Goal: Communication & Community: Answer question/provide support

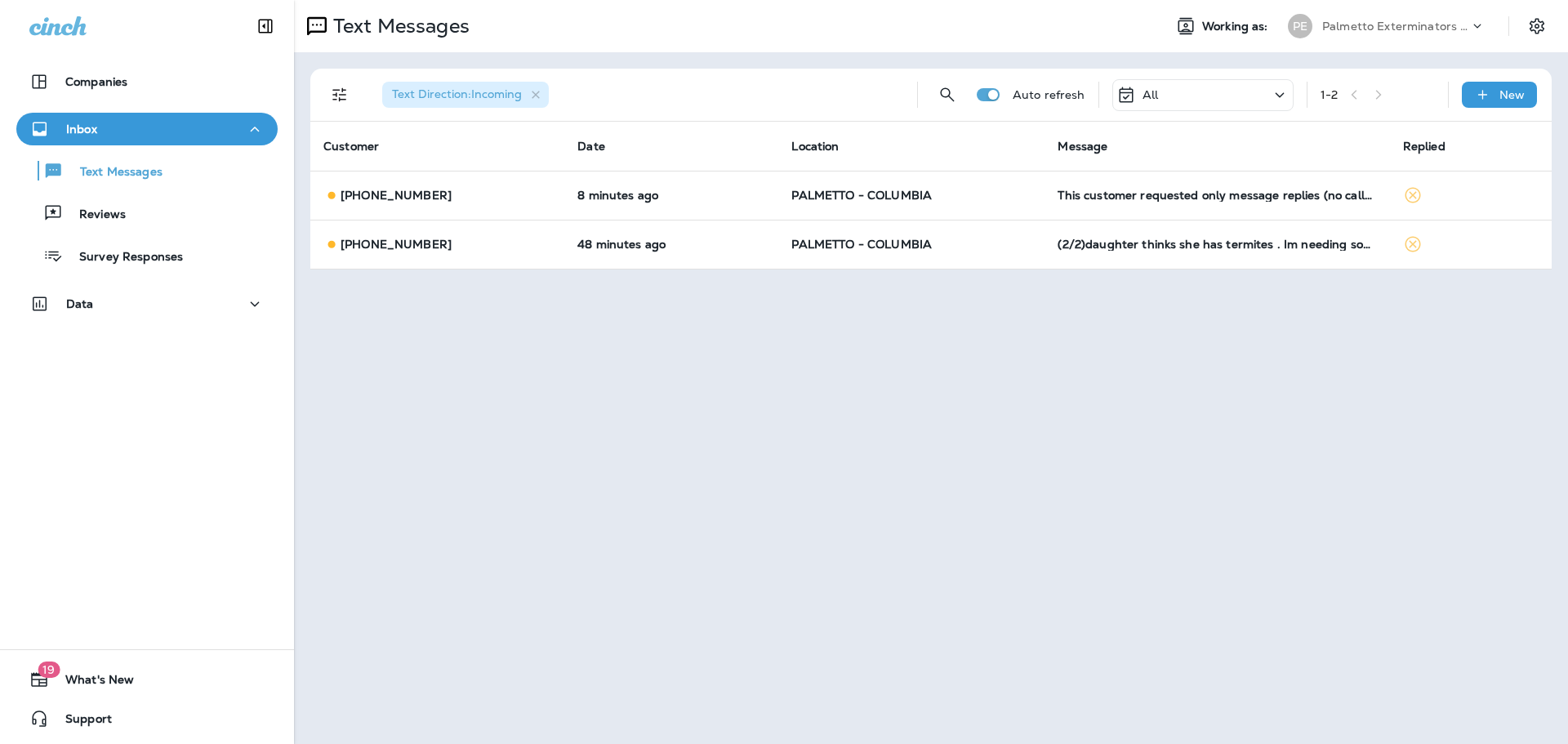
click at [1171, 94] on div "All" at bounding box center [1203, 95] width 181 height 32
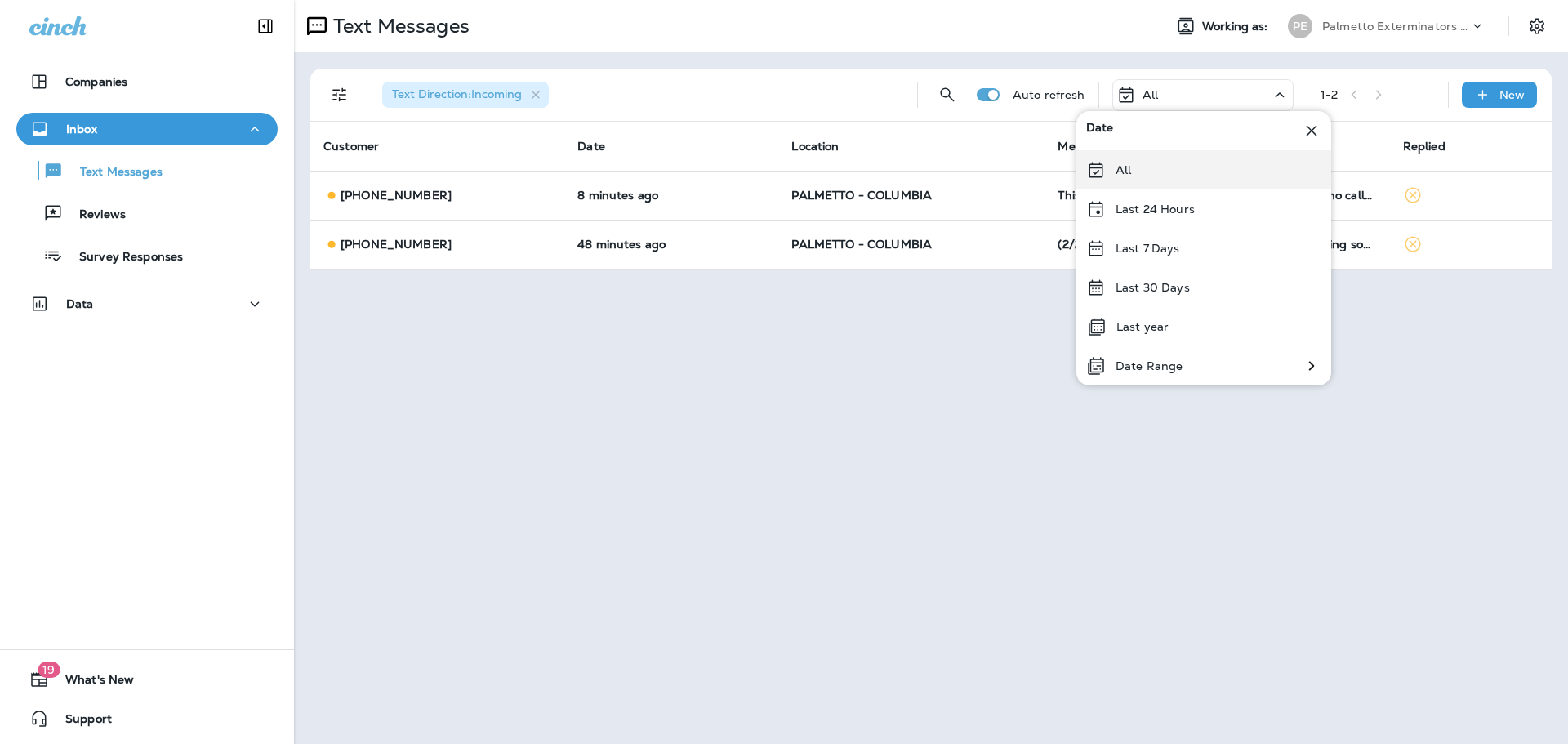
click at [1132, 165] on div "All" at bounding box center [1204, 169] width 255 height 39
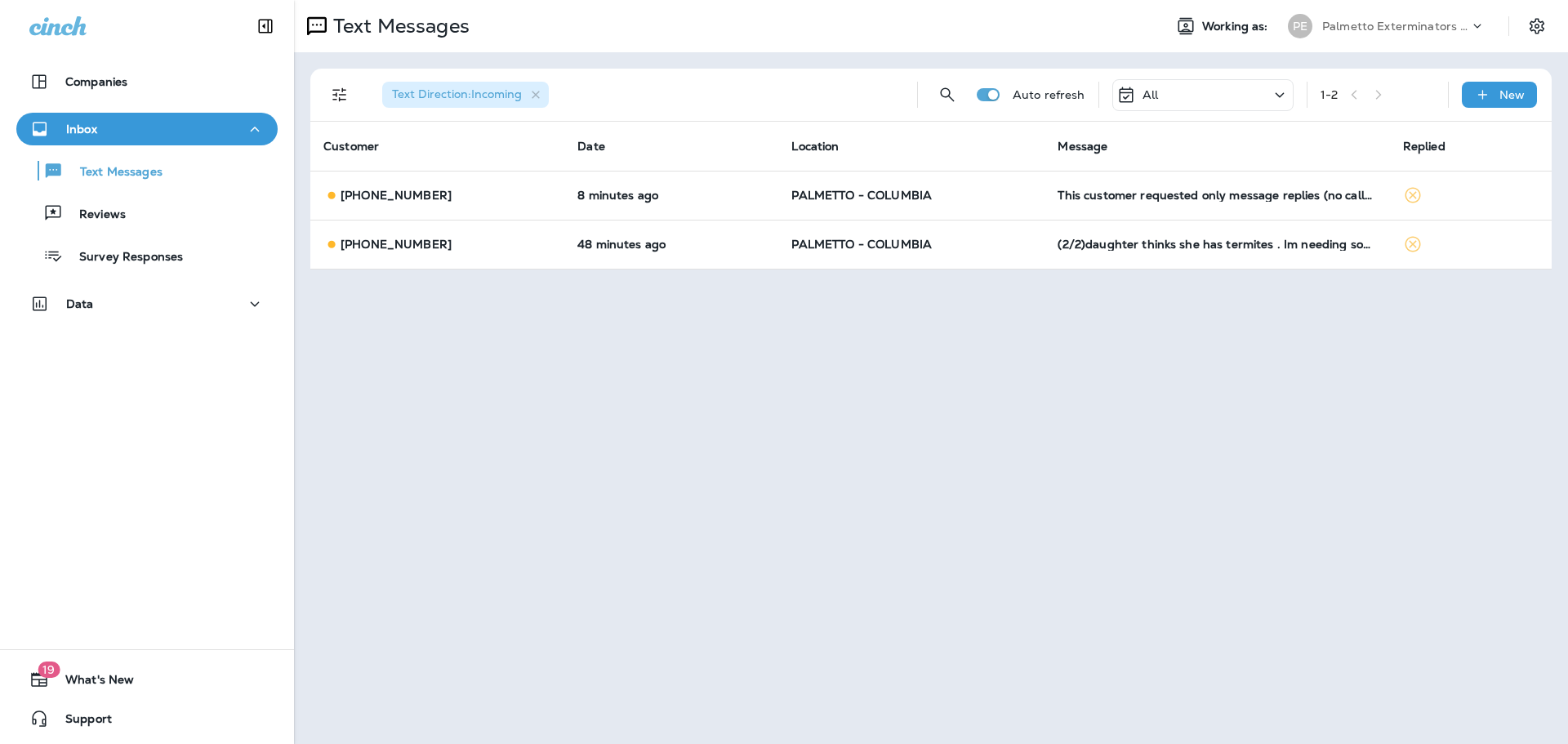
click at [1140, 98] on div "All" at bounding box center [1137, 94] width 42 height 19
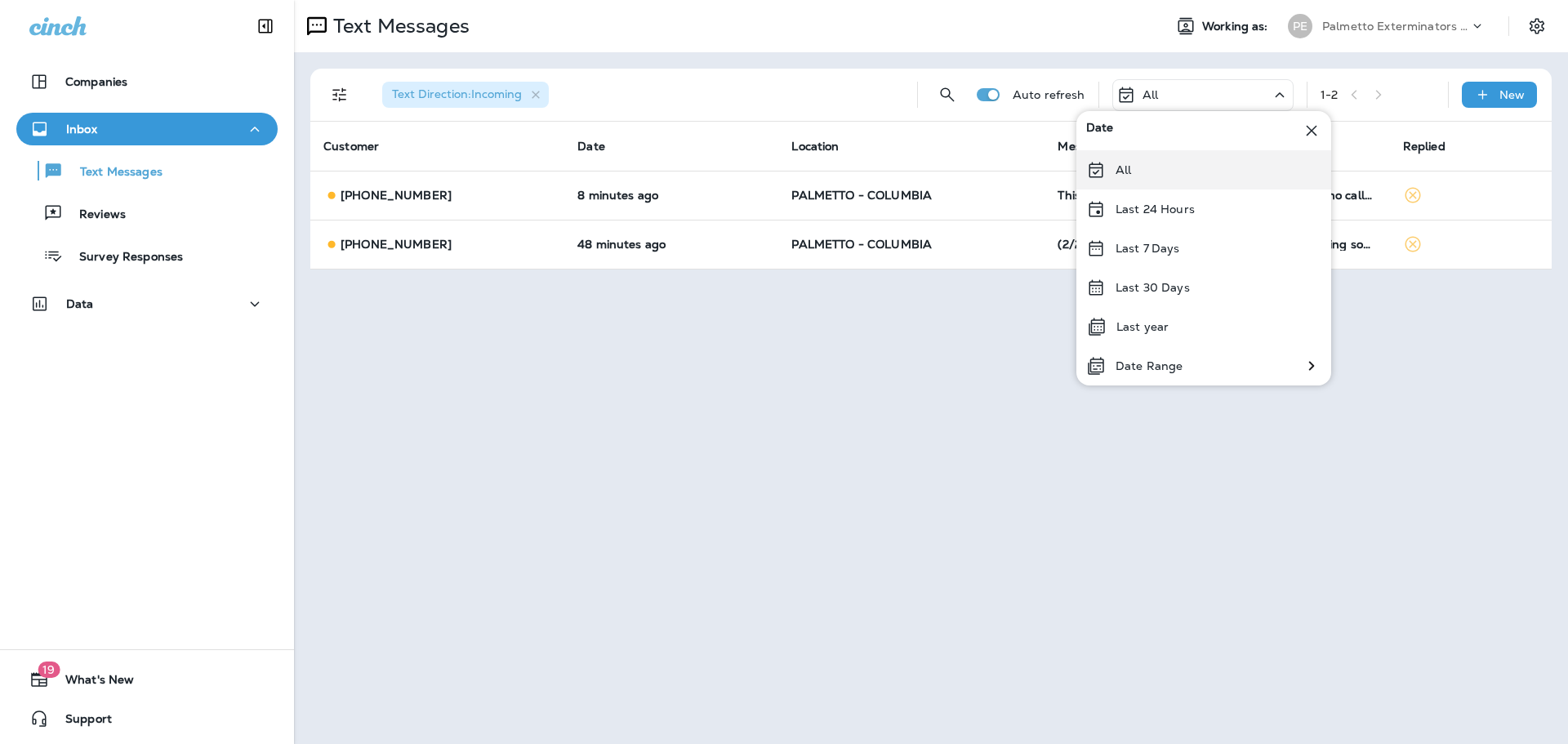
click at [1102, 172] on icon at bounding box center [1096, 170] width 19 height 19
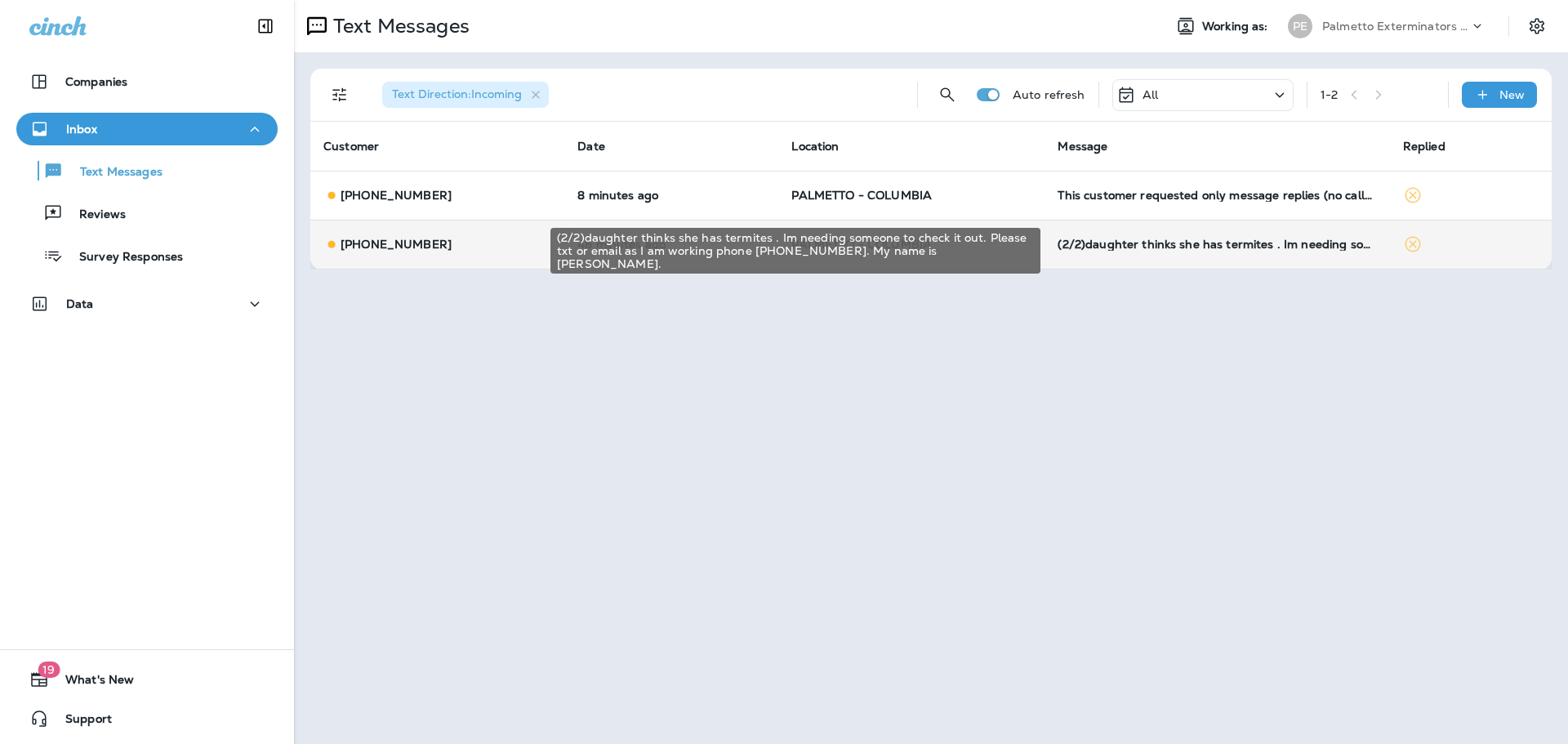
click at [1171, 251] on td "(2/2)daughter thinks she has termites . Im needing someone to check it out. Ple…" at bounding box center [1216, 244] width 344 height 49
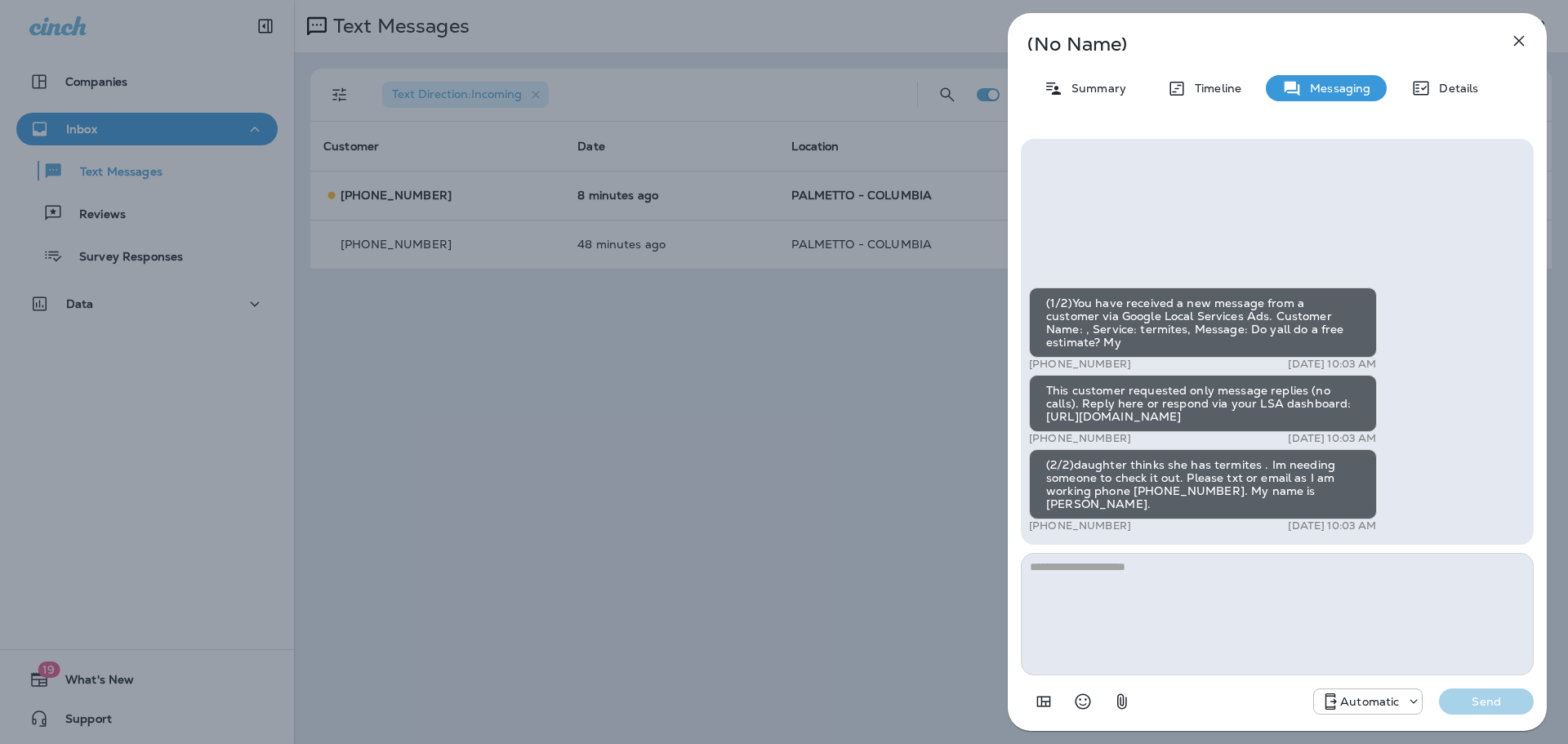
click at [1182, 591] on textarea at bounding box center [1277, 613] width 512 height 123
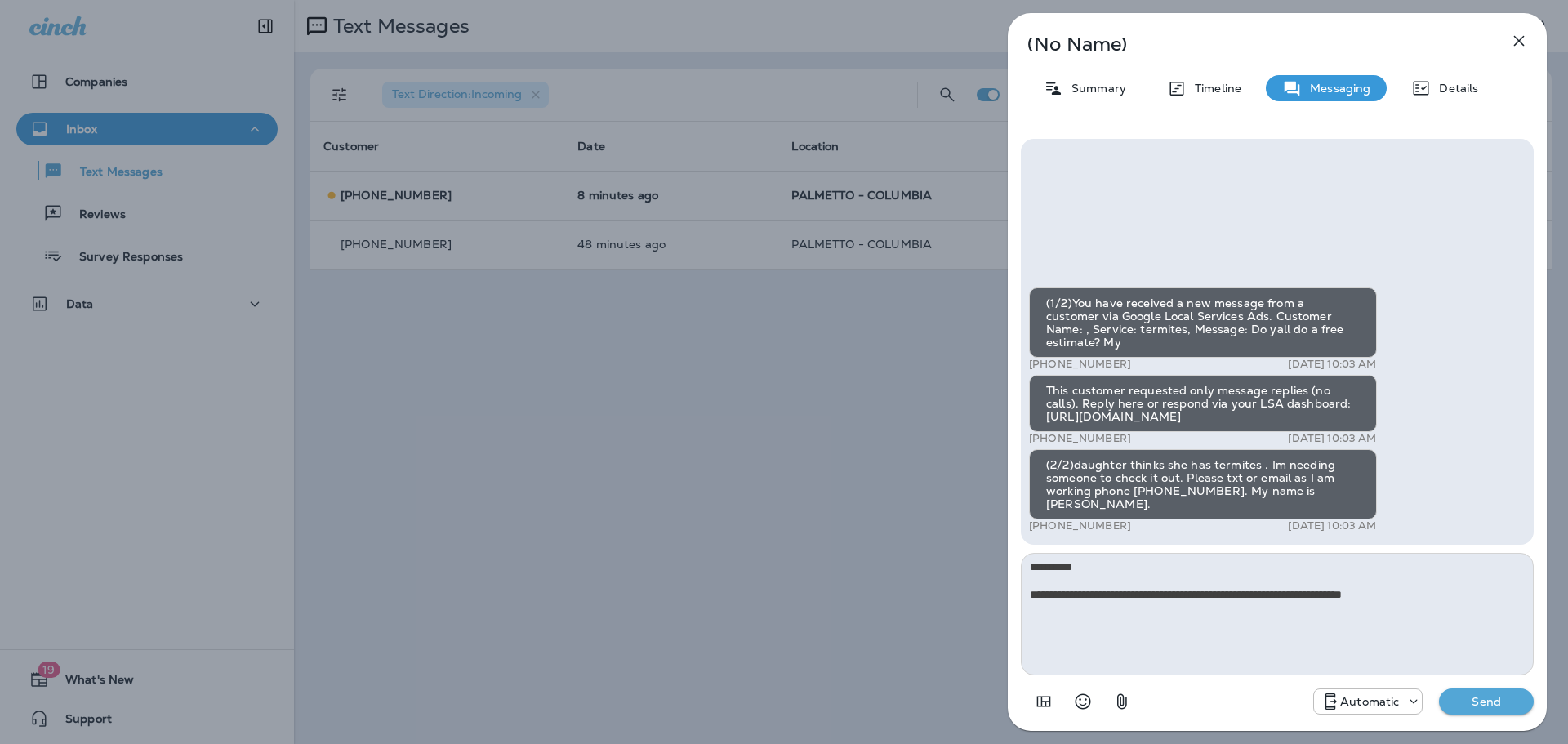
type textarea "**********"
click at [1494, 696] on p "Send" at bounding box center [1486, 700] width 69 height 15
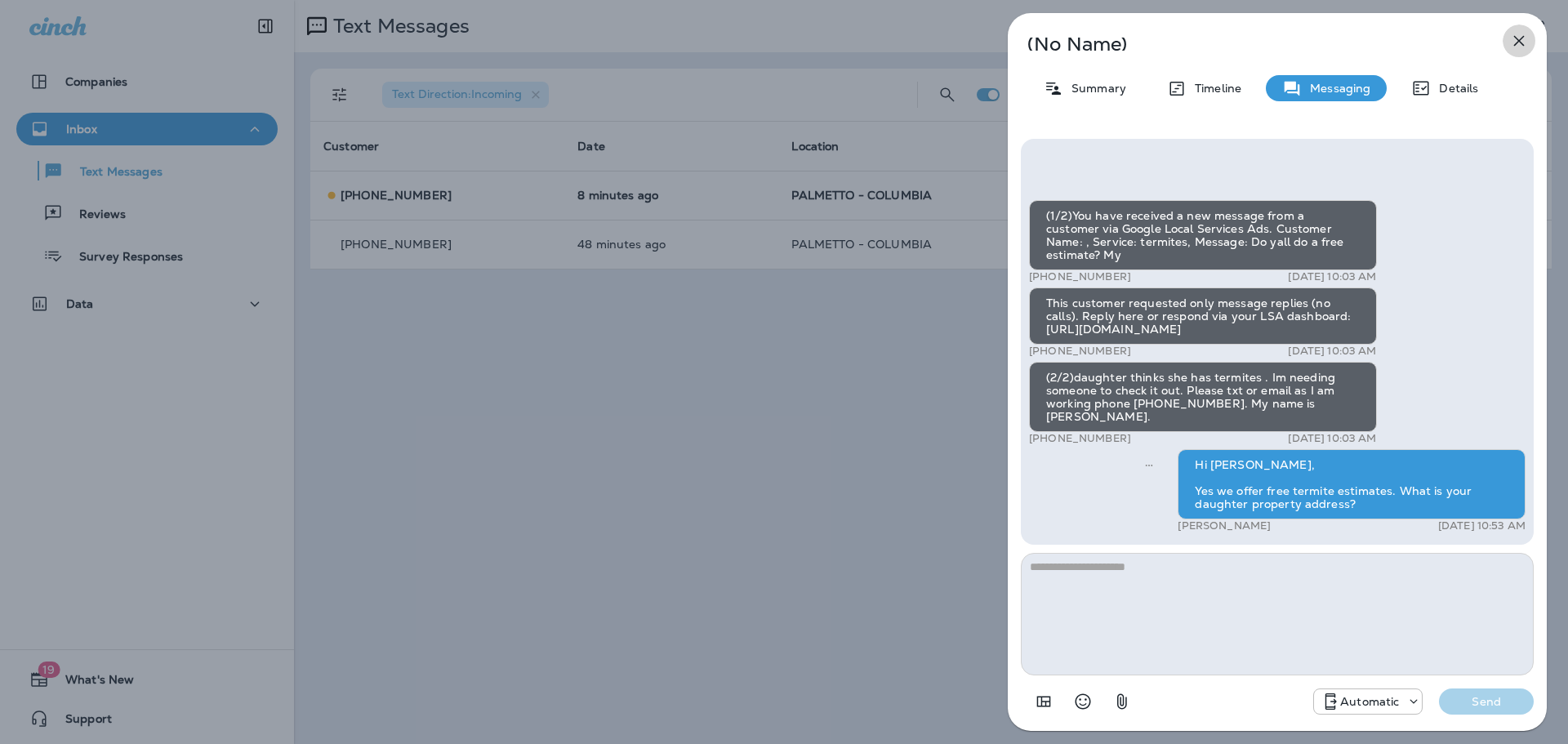
click at [1512, 44] on icon "button" at bounding box center [1518, 41] width 19 height 19
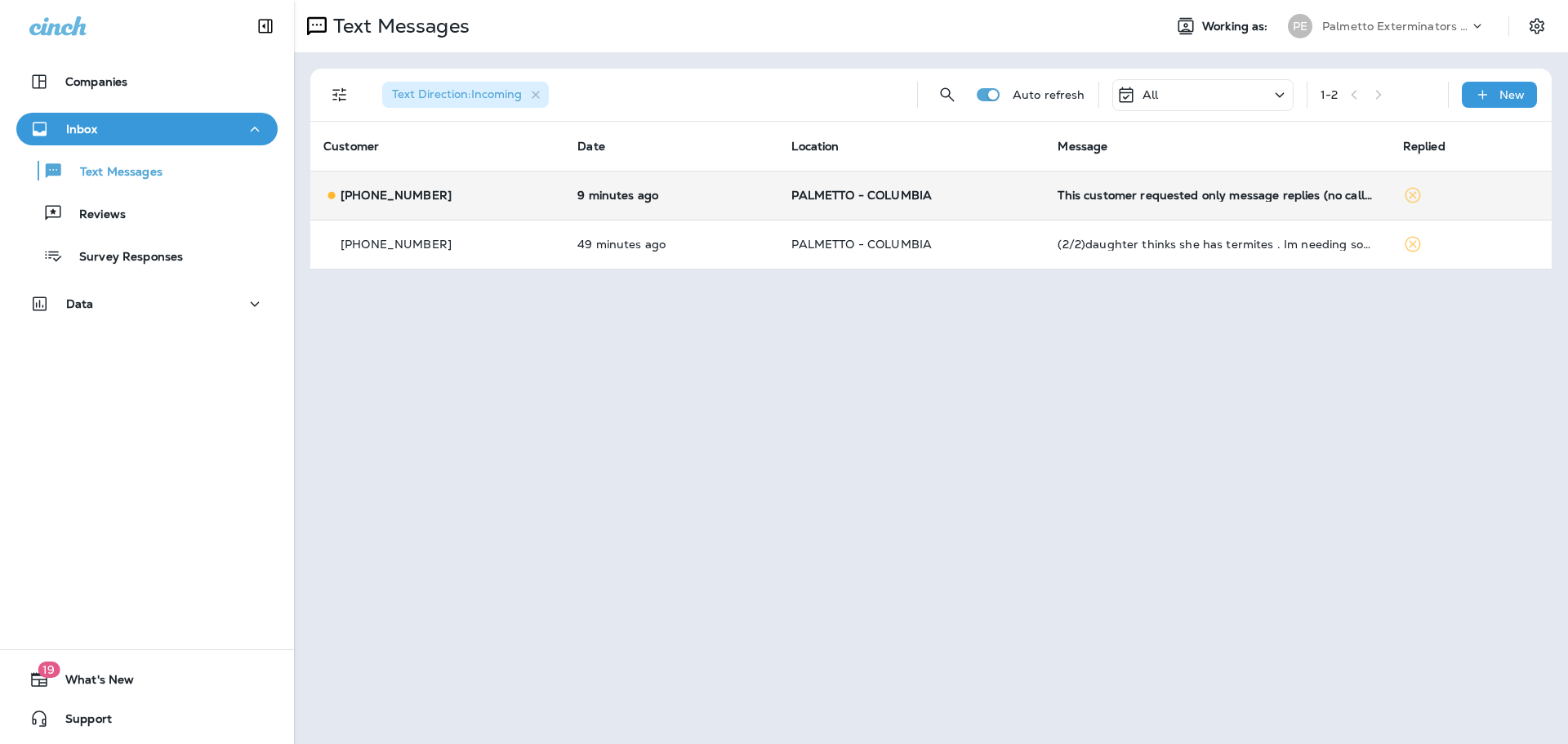
click at [1169, 205] on td "This customer requested only message replies (no calls). Reply here or respond …" at bounding box center [1216, 195] width 344 height 49
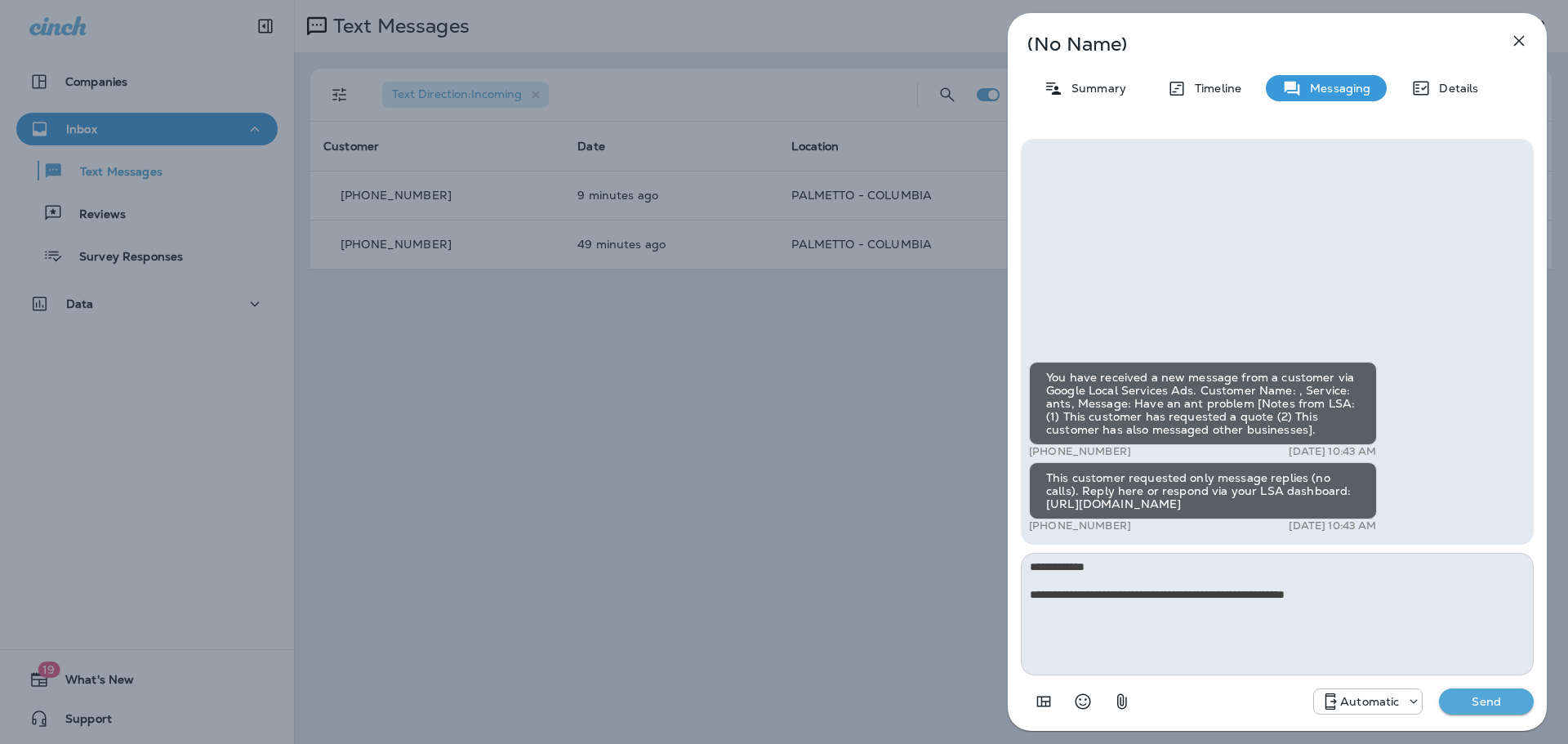
type textarea "**********"
click at [1477, 706] on p "Send" at bounding box center [1486, 700] width 69 height 15
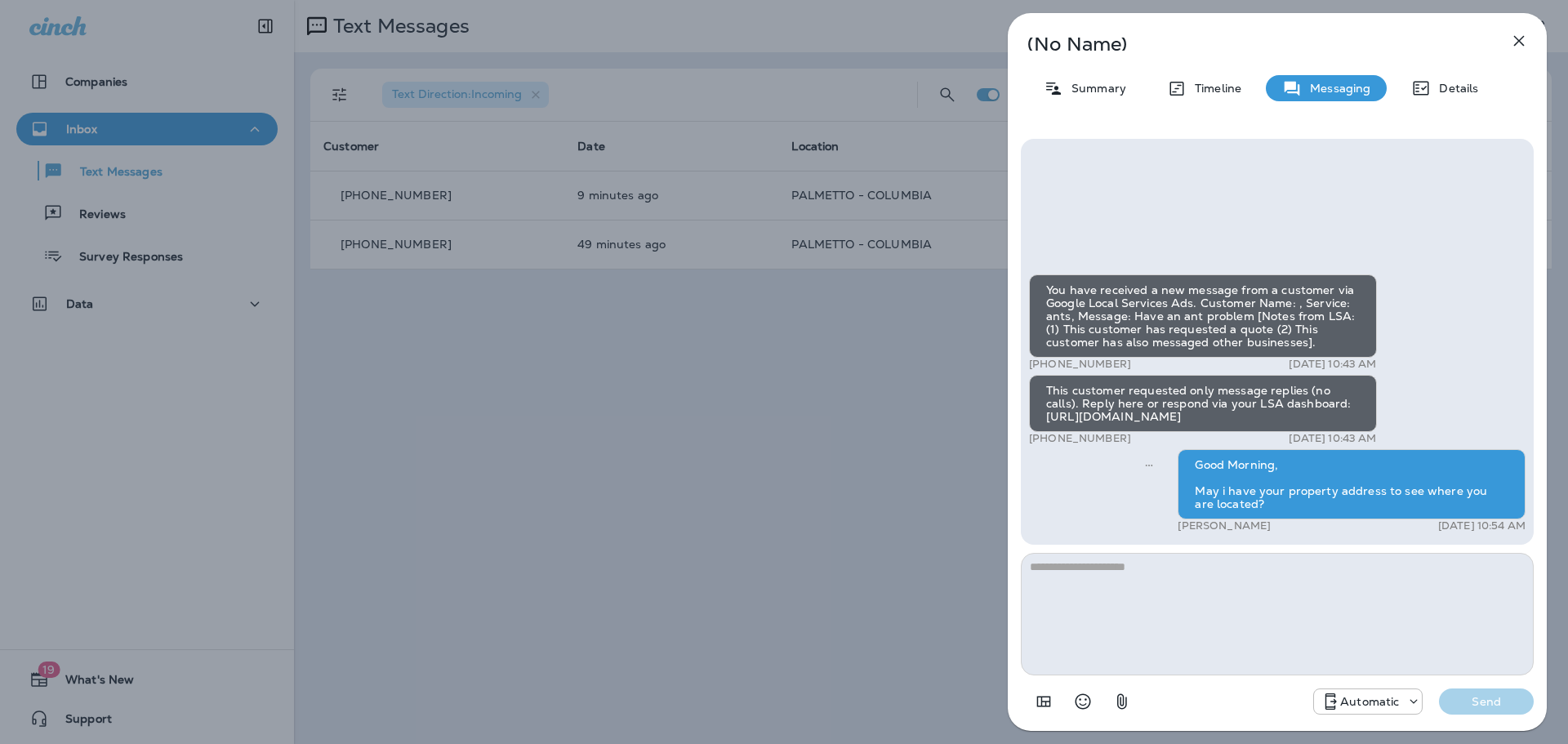
drag, startPoint x: 1517, startPoint y: 33, endPoint x: 1516, endPoint y: 42, distance: 9.1
click at [1517, 38] on icon "button" at bounding box center [1518, 41] width 19 height 19
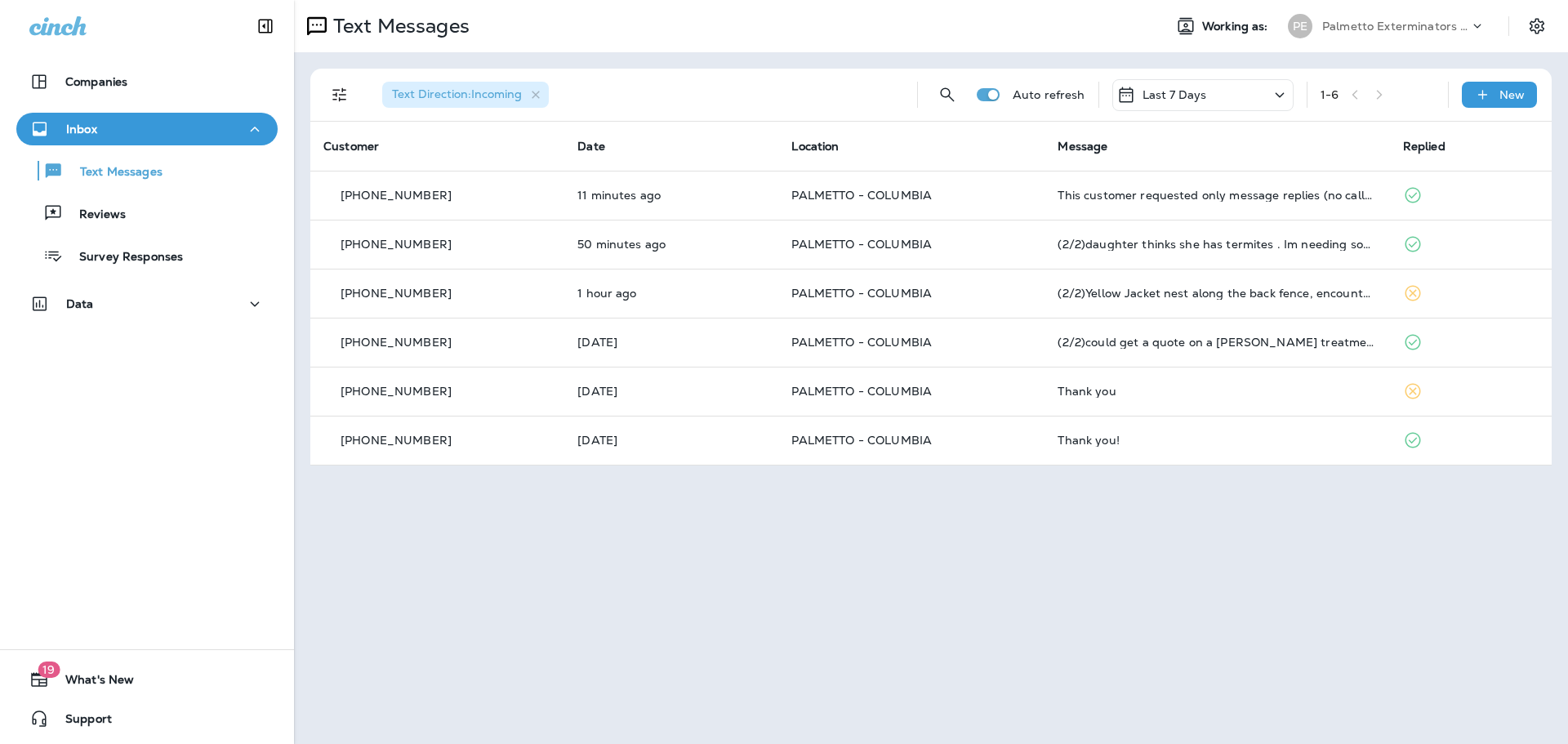
click at [1173, 95] on p "Last 7 Days" at bounding box center [1175, 94] width 64 height 13
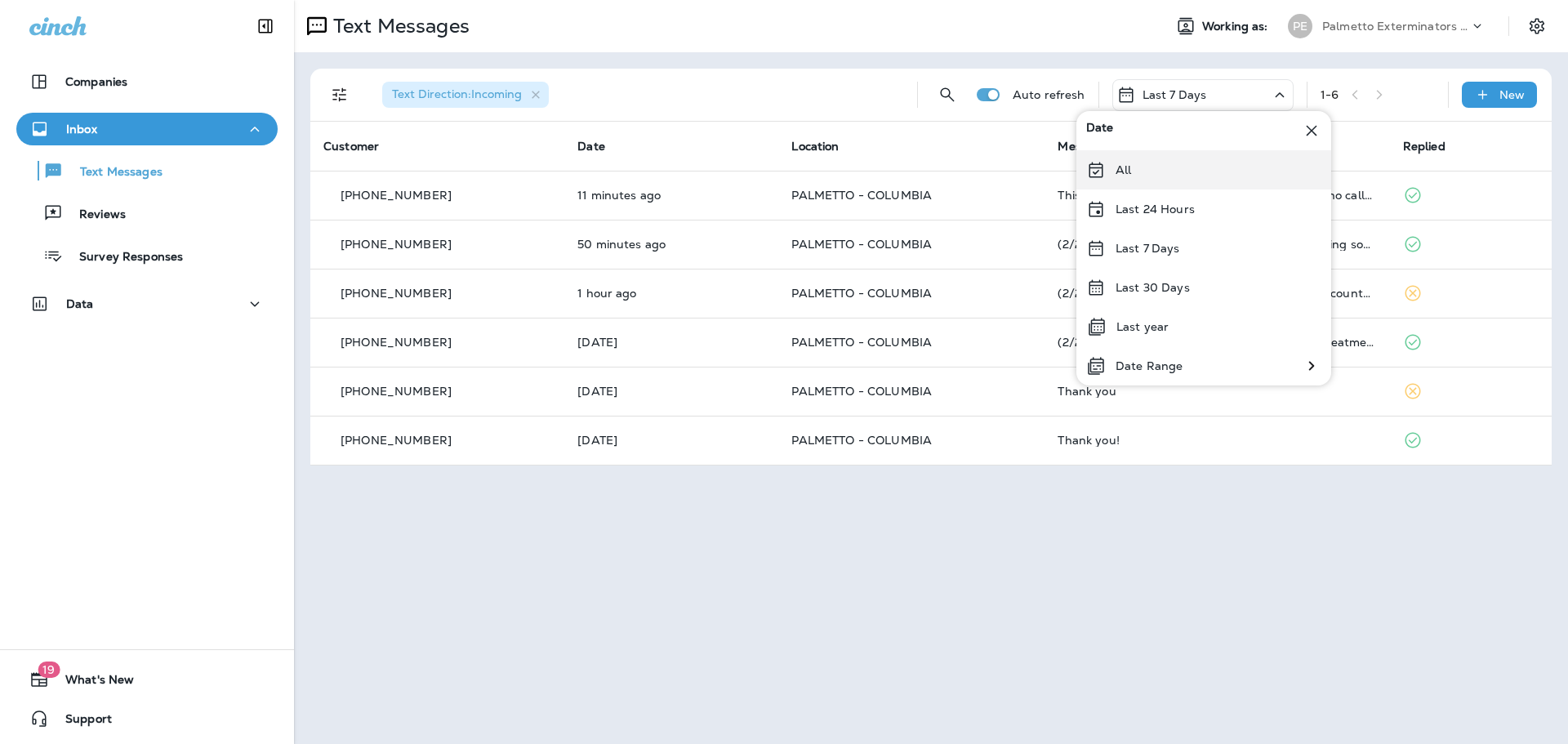
click at [1100, 166] on icon at bounding box center [1096, 170] width 19 height 19
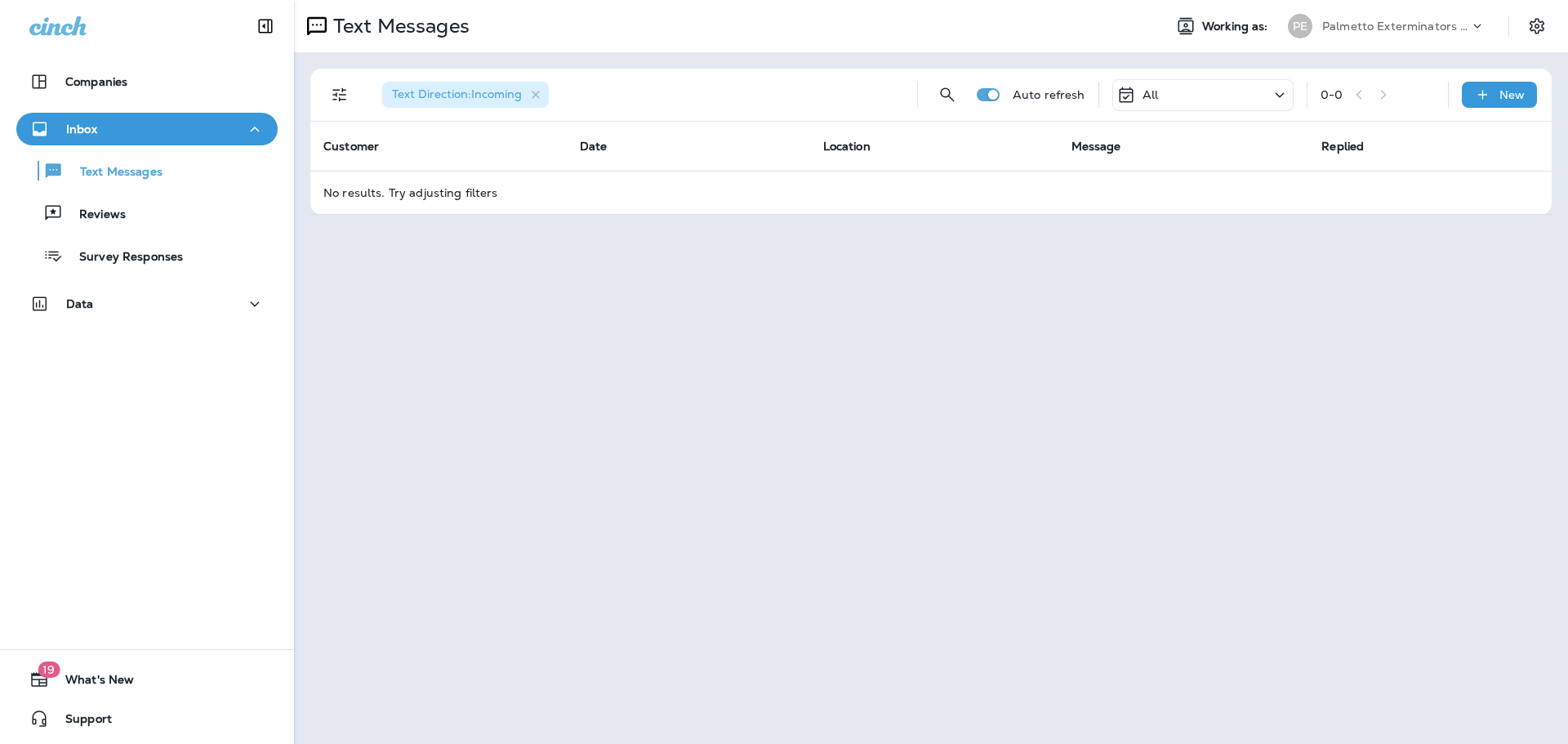
click at [1139, 97] on div "All" at bounding box center [1137, 94] width 42 height 19
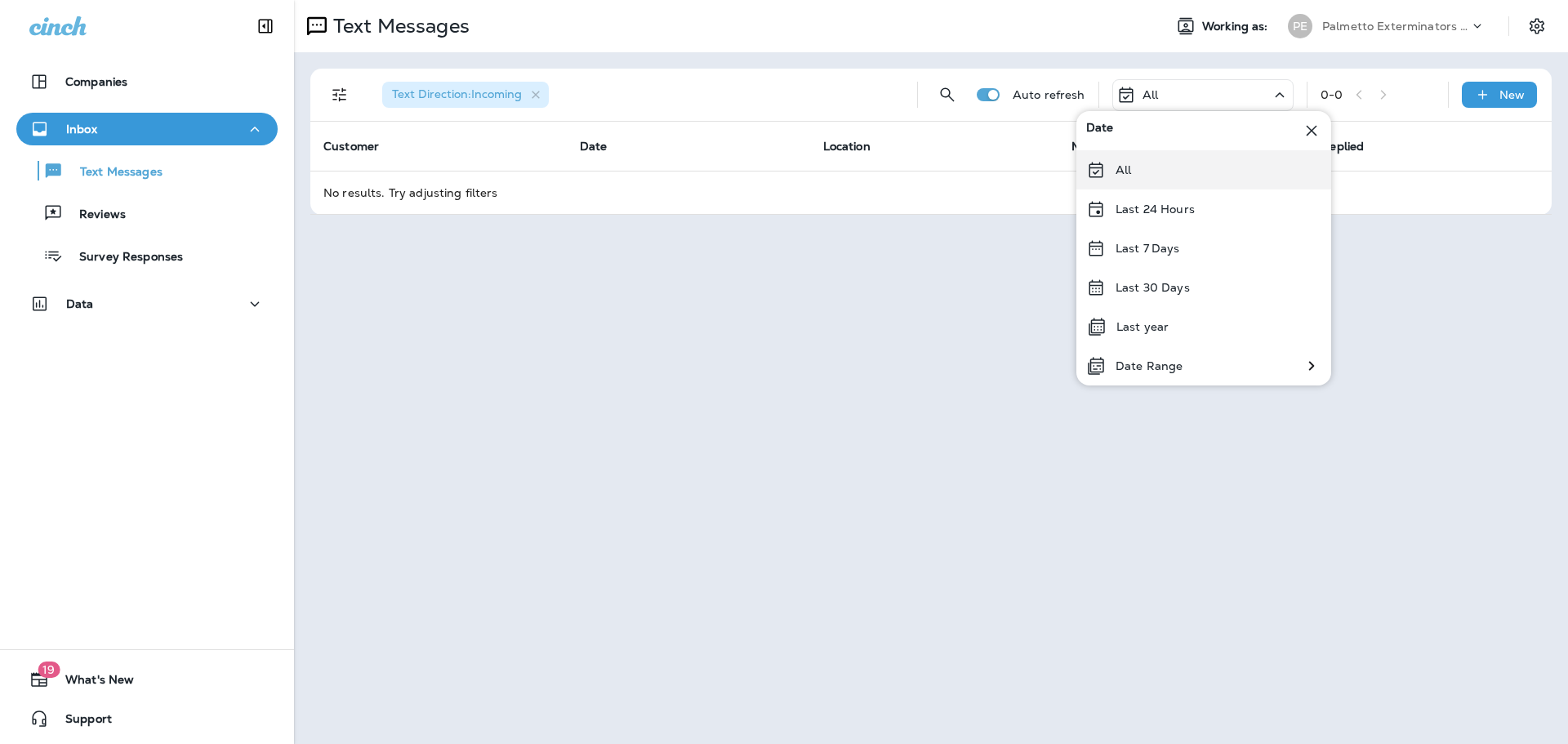
click at [1120, 173] on p "All" at bounding box center [1123, 169] width 16 height 13
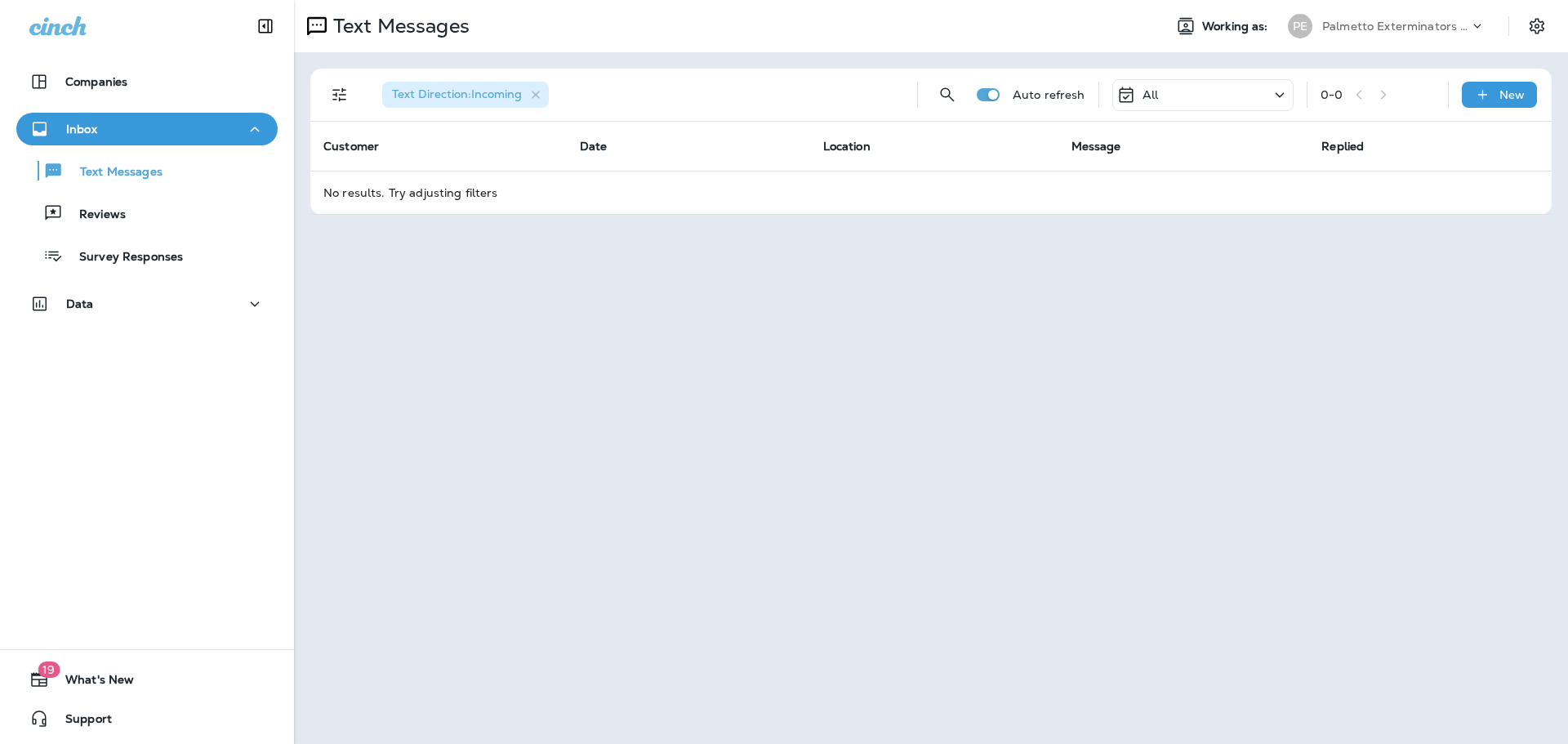
click at [1256, 97] on div "All" at bounding box center [1203, 95] width 181 height 32
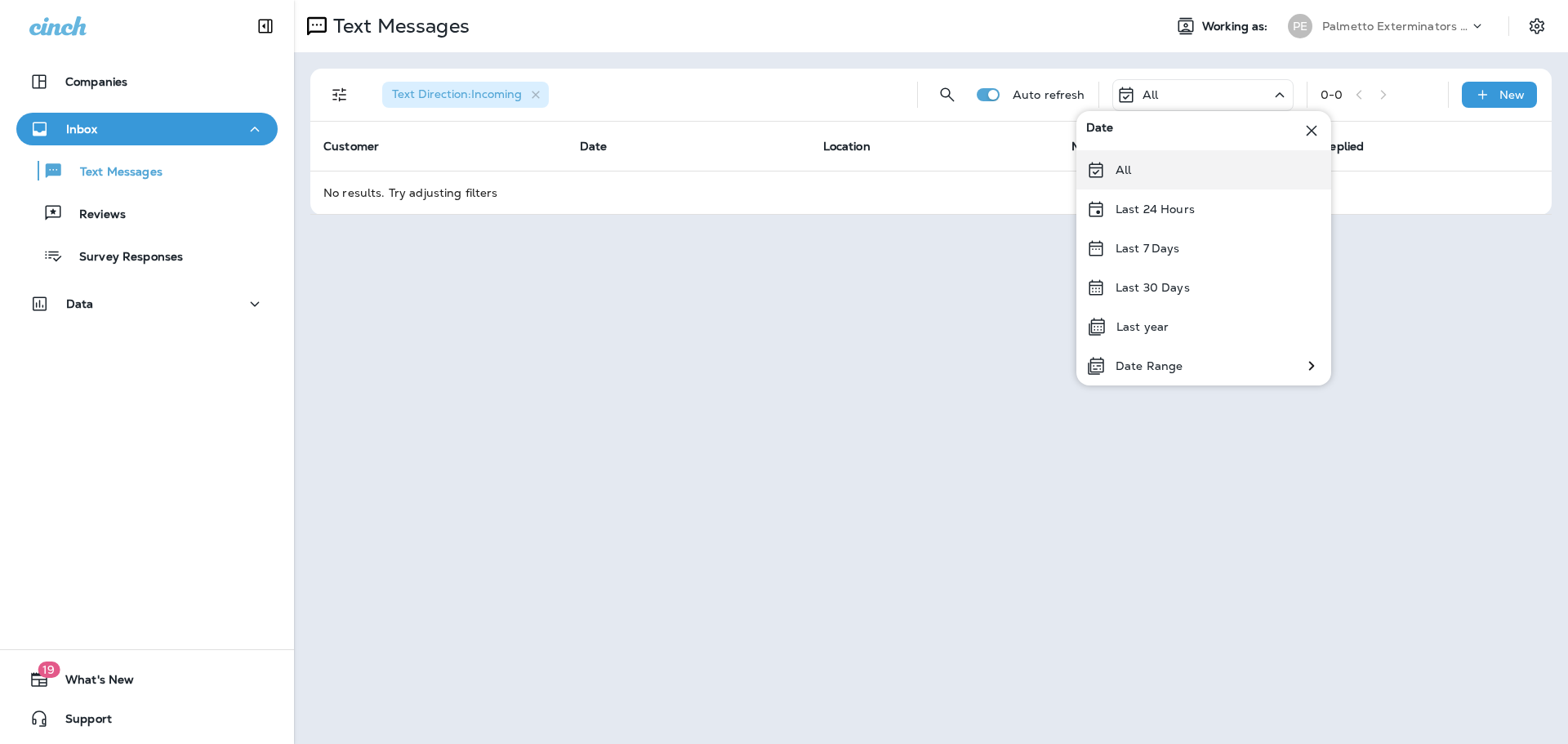
click at [1096, 173] on icon at bounding box center [1096, 170] width 19 height 19
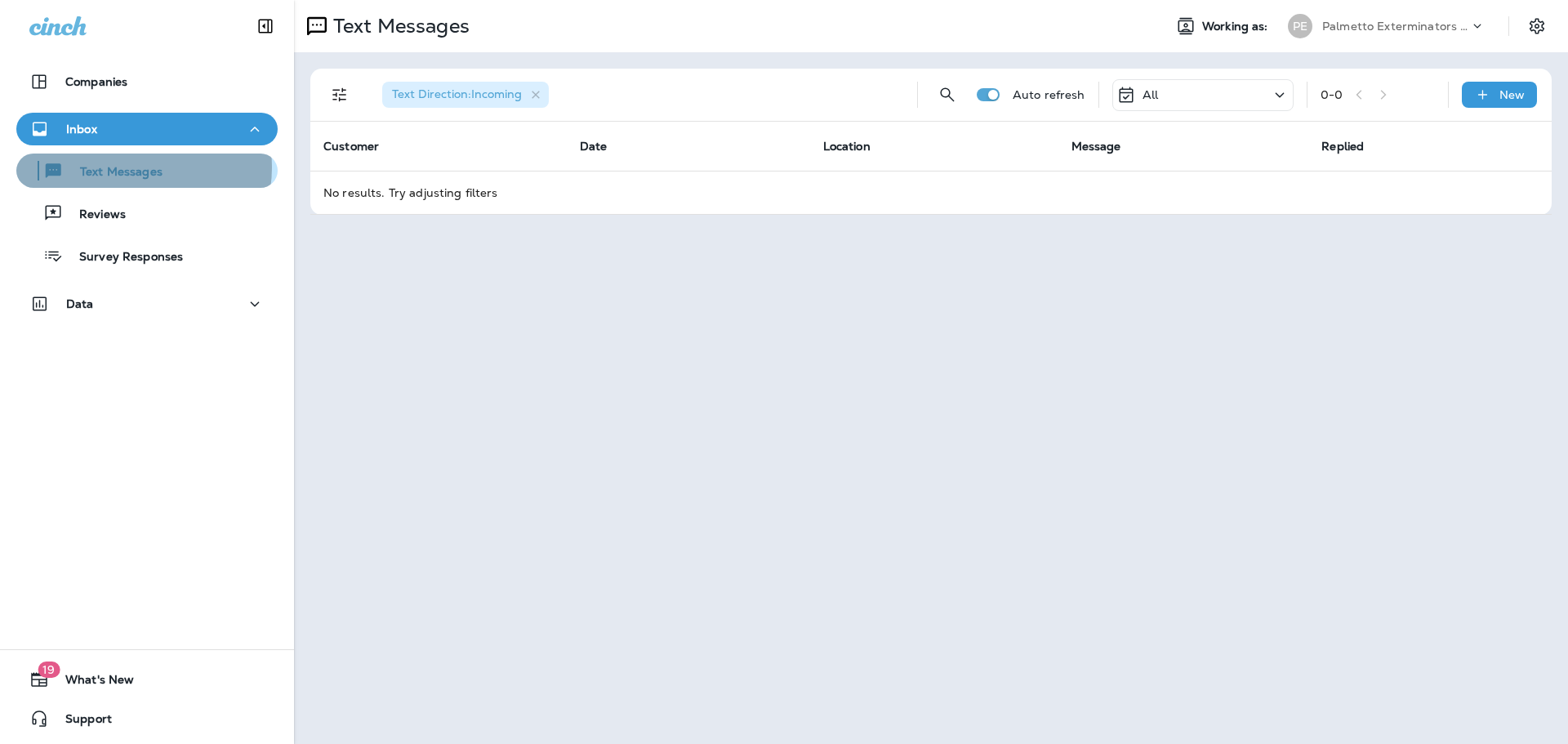
click at [137, 166] on p "Text Messages" at bounding box center [112, 172] width 98 height 16
click at [1178, 84] on div "All" at bounding box center [1203, 95] width 181 height 32
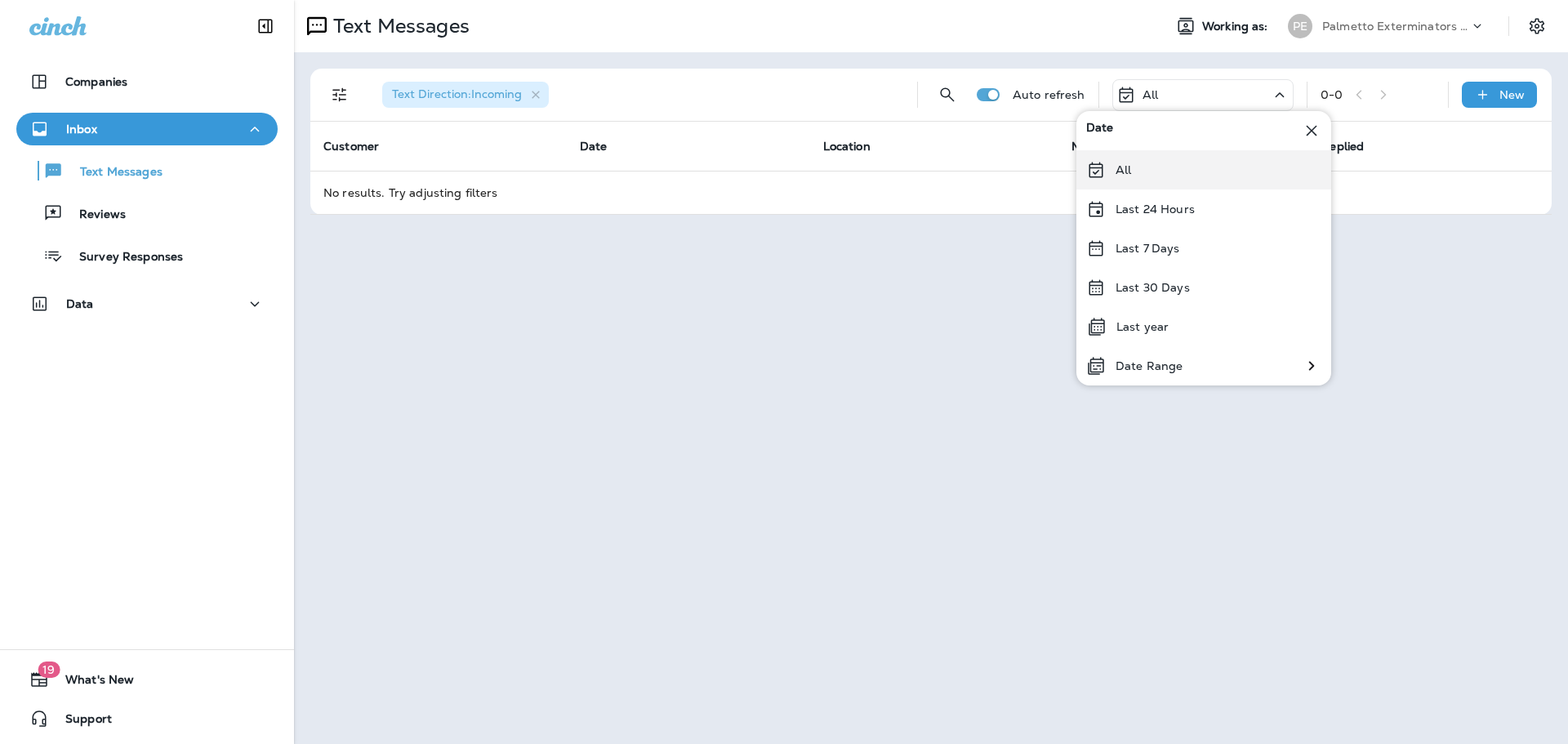
click at [1096, 172] on icon at bounding box center [1096, 170] width 19 height 19
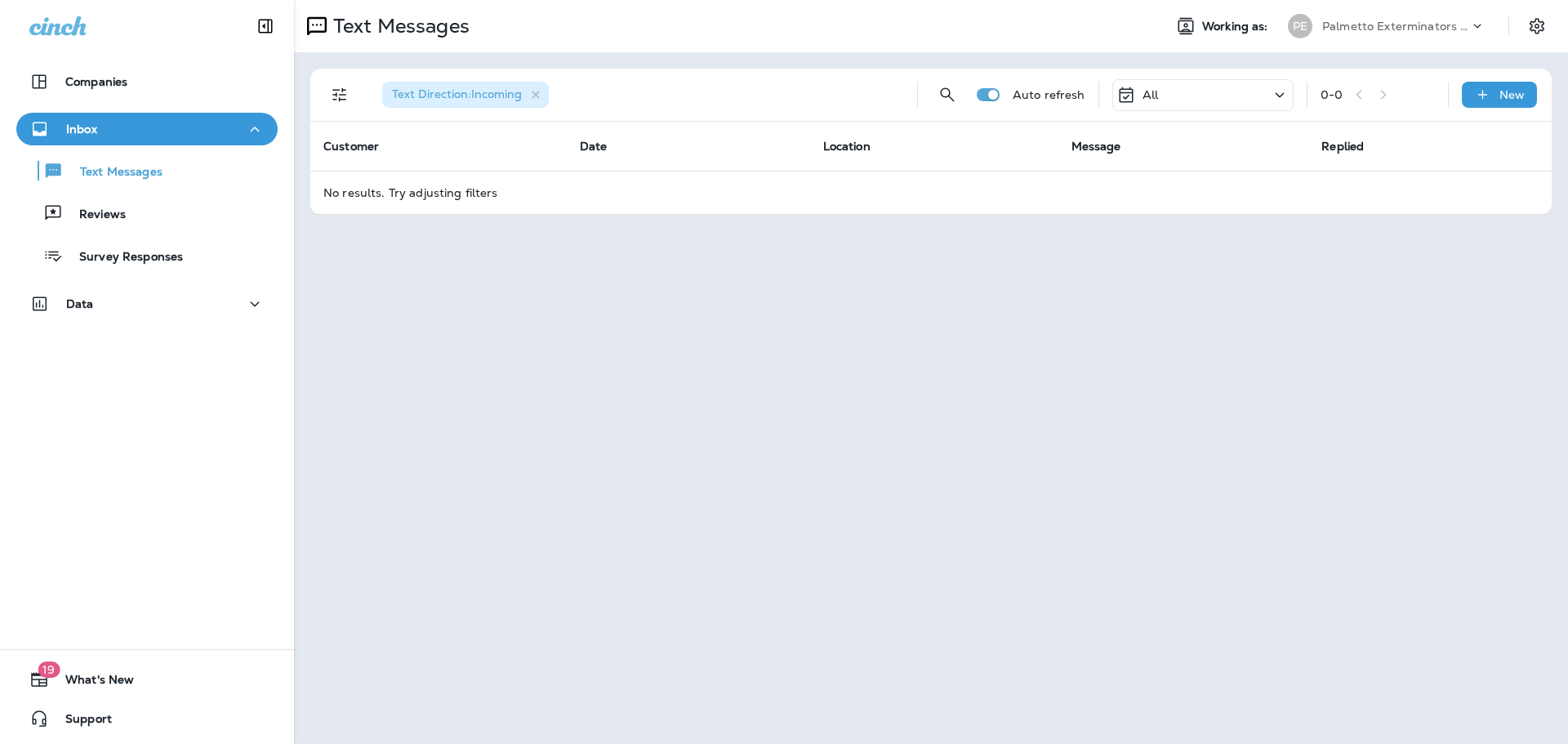
click at [172, 110] on div "Companies Inbox Text Messages Reviews Survey Responses Data" at bounding box center [146, 195] width 294 height 294
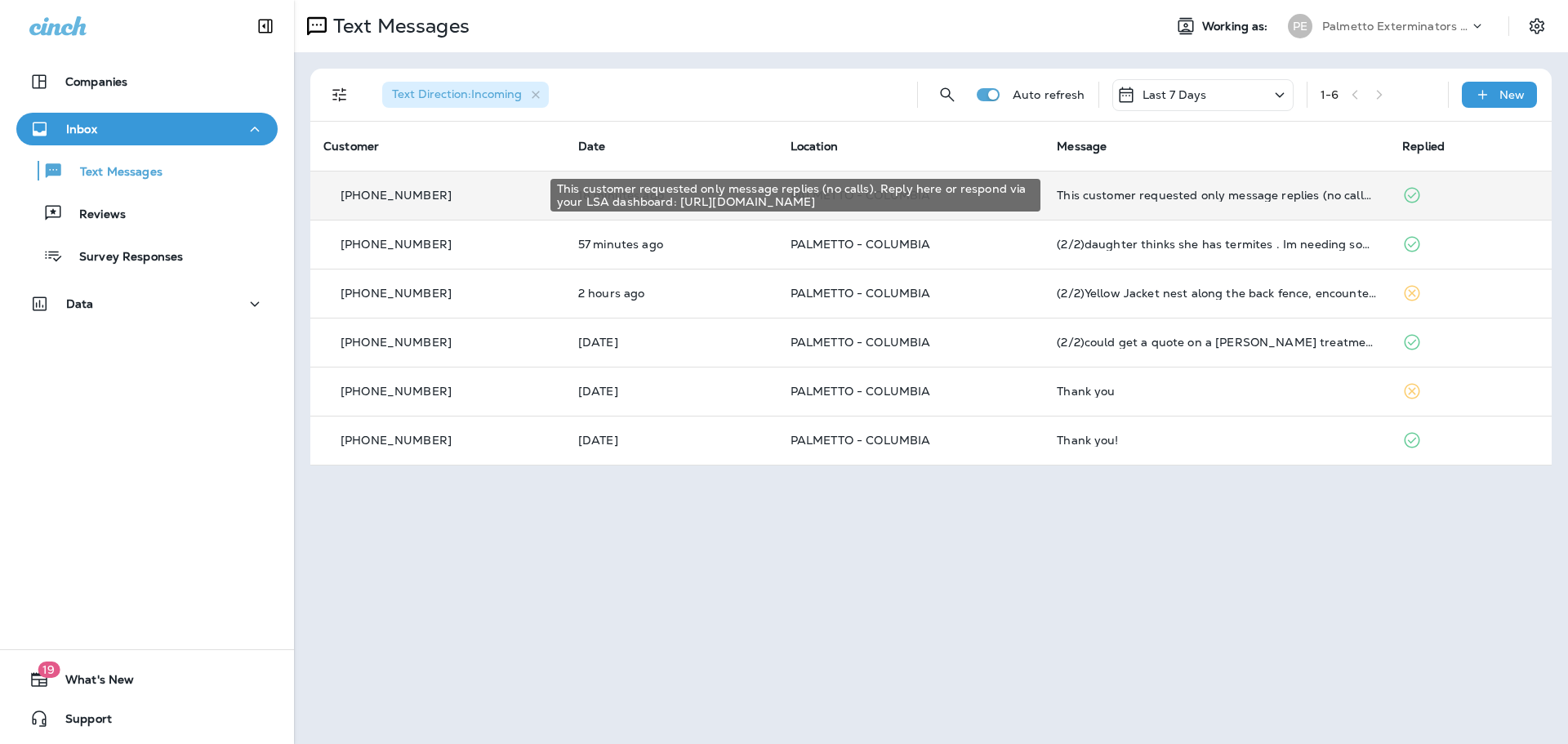
click at [1084, 192] on div "This customer requested only message replies (no calls). Reply here or respond …" at bounding box center [1216, 194] width 319 height 13
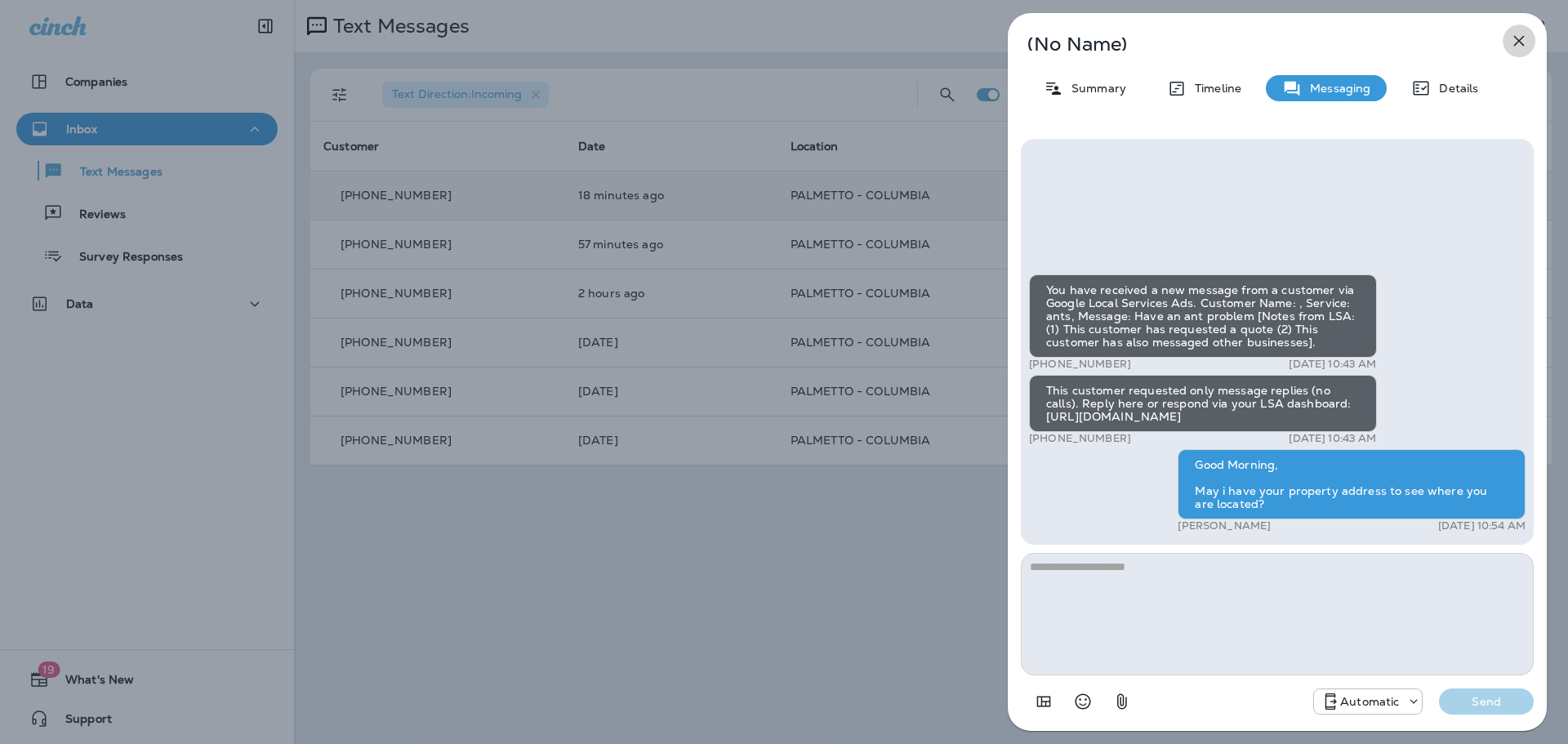
click at [1514, 46] on icon "button" at bounding box center [1518, 41] width 19 height 19
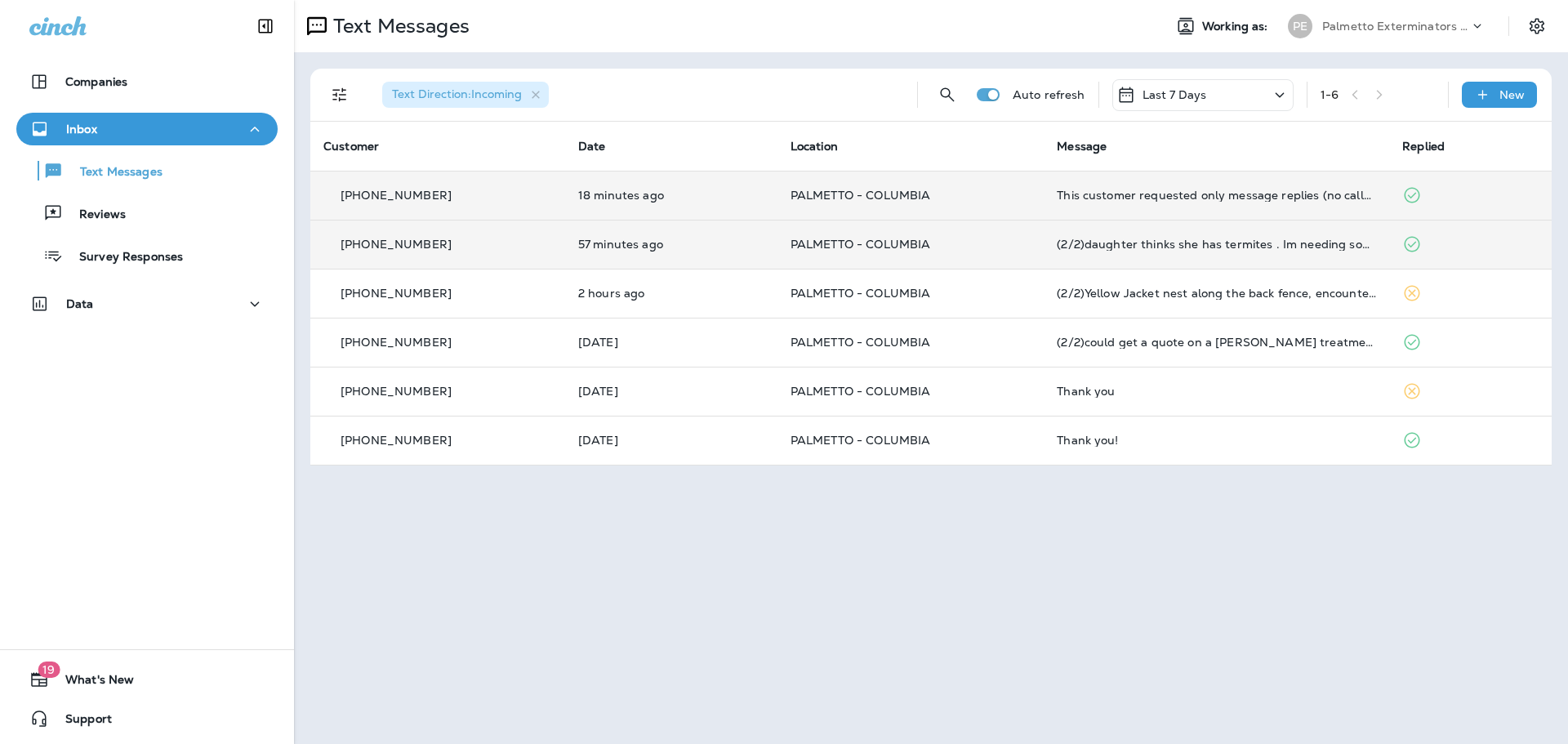
click at [1269, 237] on td "(2/2)daughter thinks she has termites . Im needing someone to check it out. Ple…" at bounding box center [1216, 244] width 345 height 49
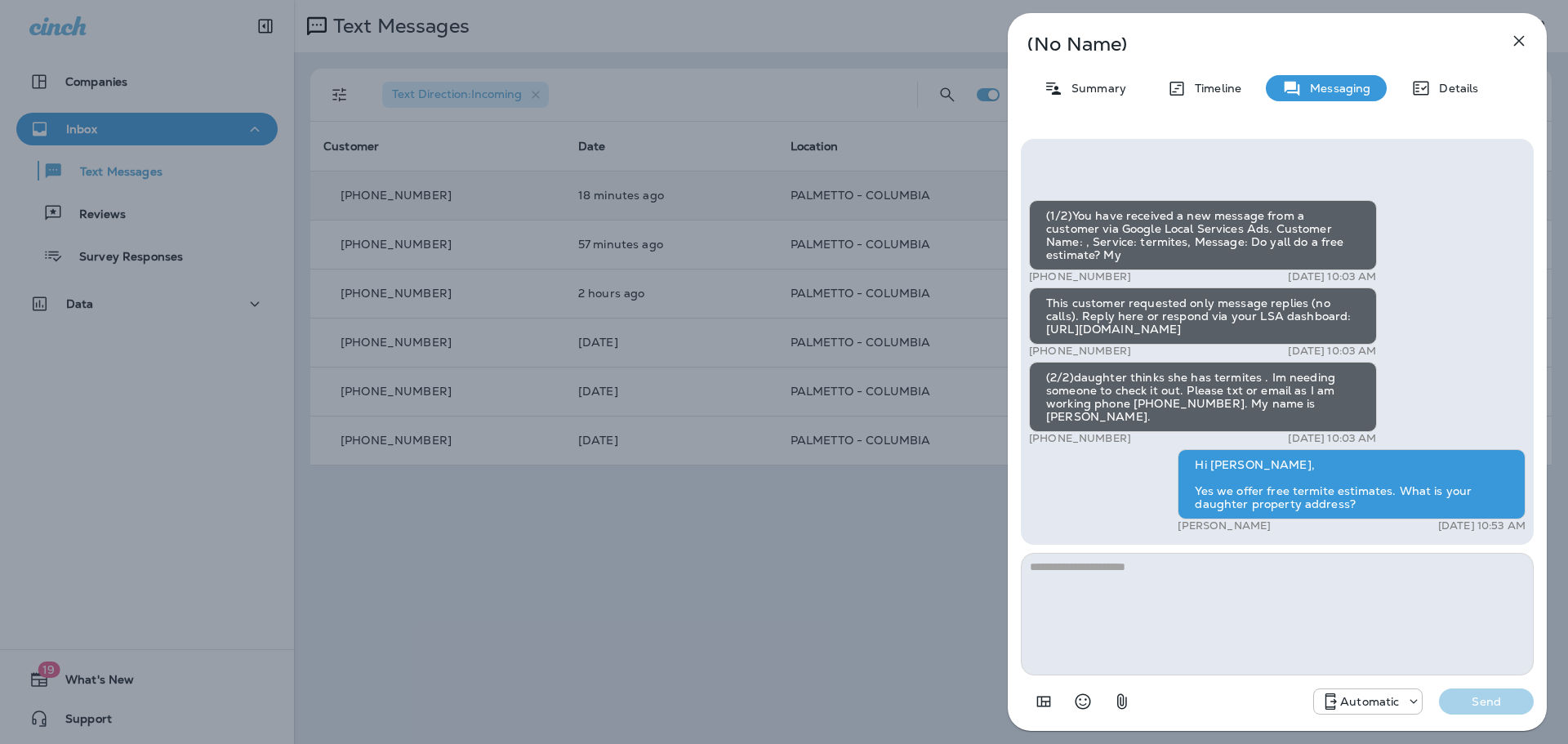
click at [1518, 45] on icon "button" at bounding box center [1518, 41] width 19 height 19
